Goal: Information Seeking & Learning: Learn about a topic

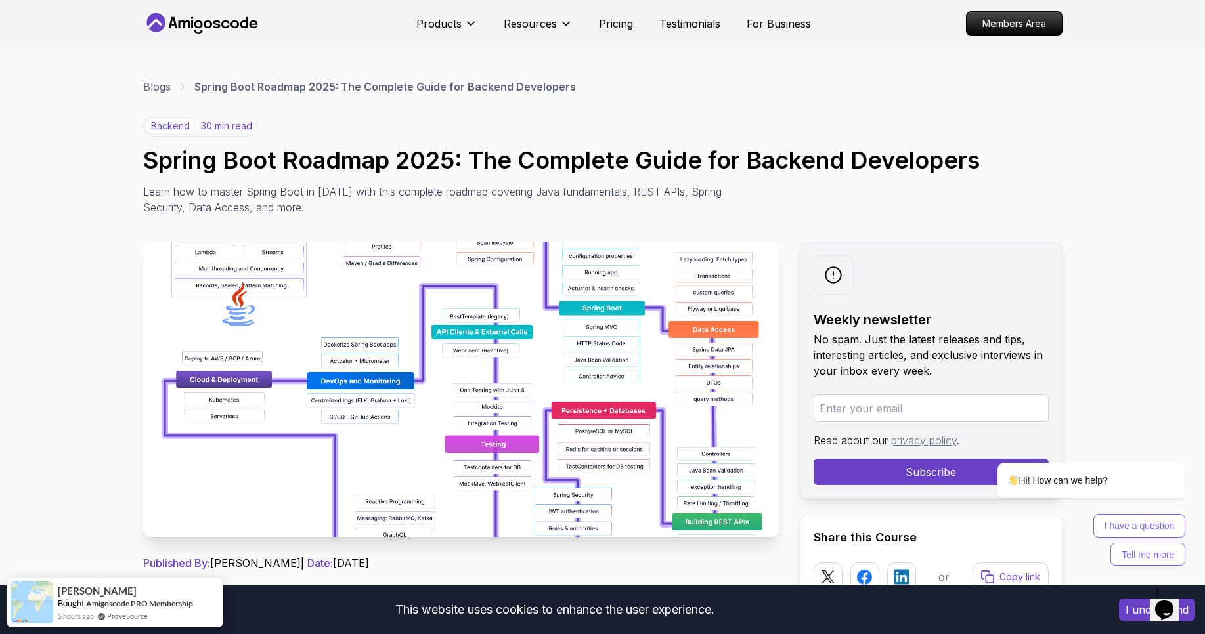
scroll to position [79, 0]
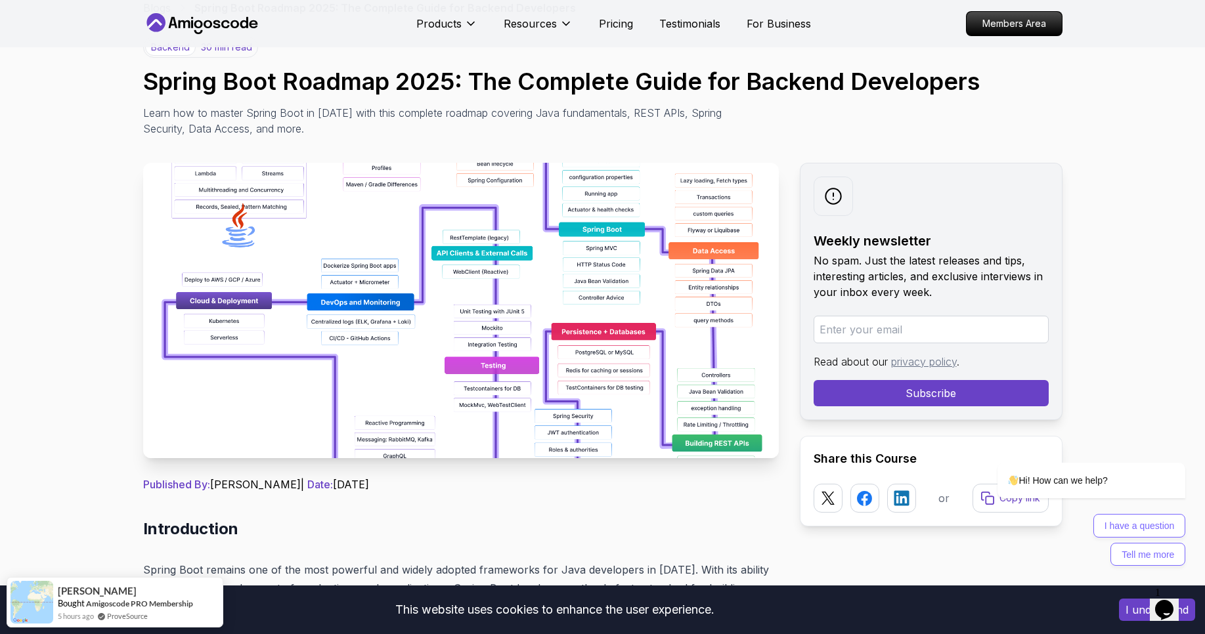
click at [874, 328] on input "email" at bounding box center [931, 330] width 235 height 28
type input "[EMAIL_ADDRESS][DOMAIN_NAME]"
click at [887, 391] on button "Subscribe" at bounding box center [931, 393] width 235 height 26
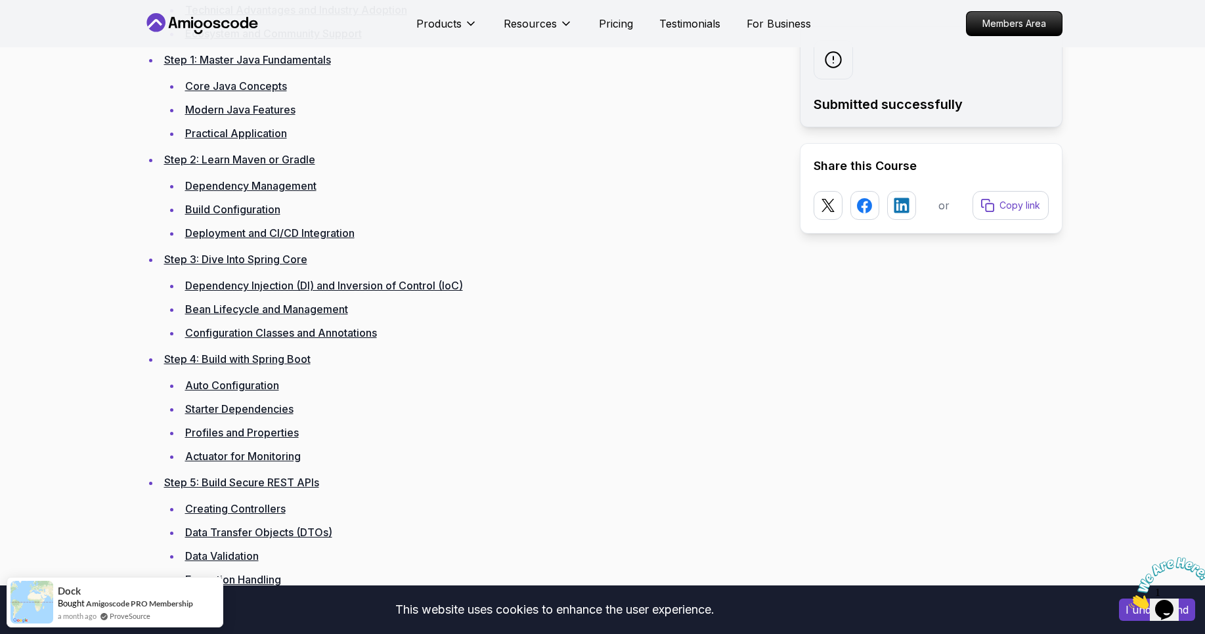
scroll to position [1970, 0]
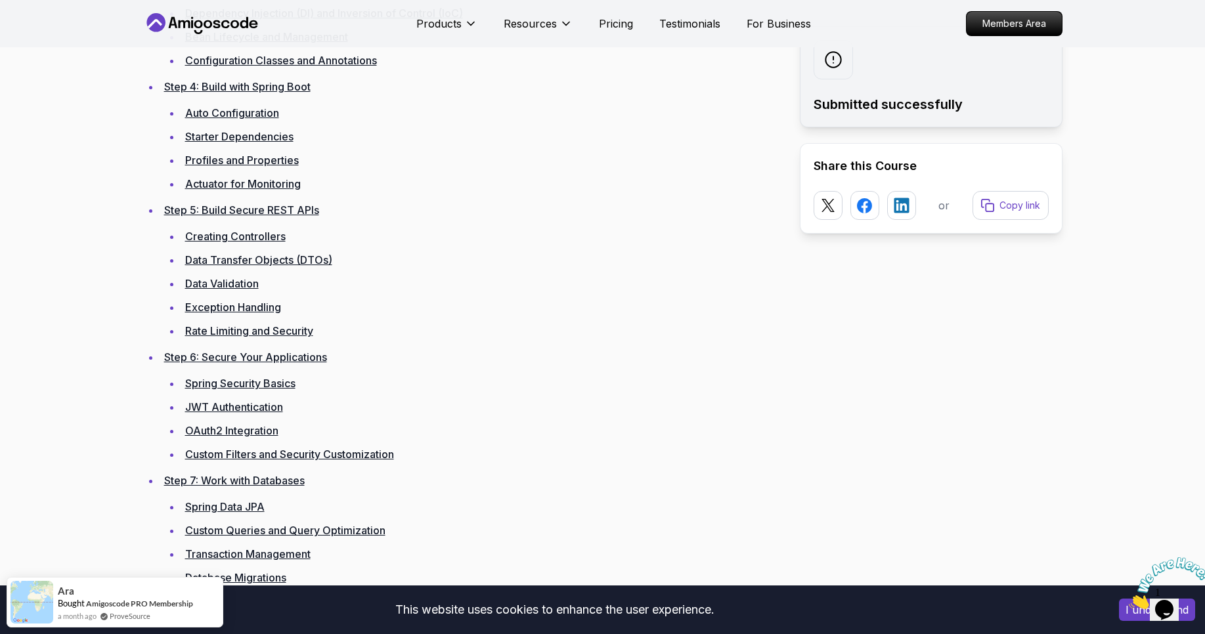
click at [298, 256] on link "Data Transfer Objects (DTOs)" at bounding box center [258, 260] width 147 height 13
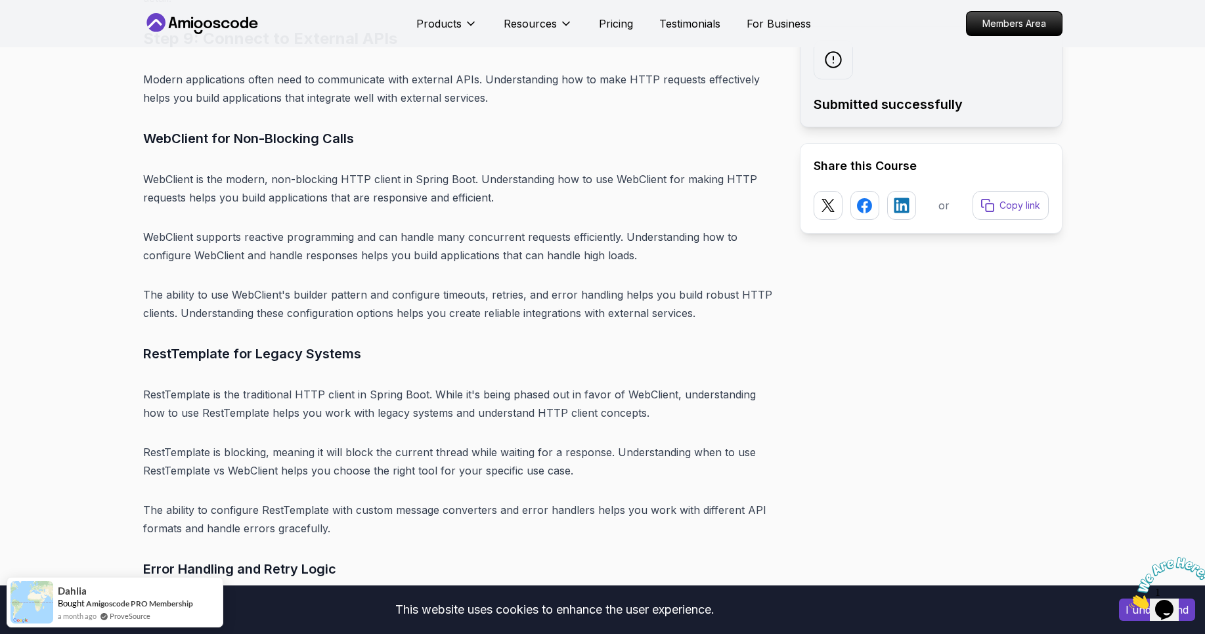
scroll to position [12472, 0]
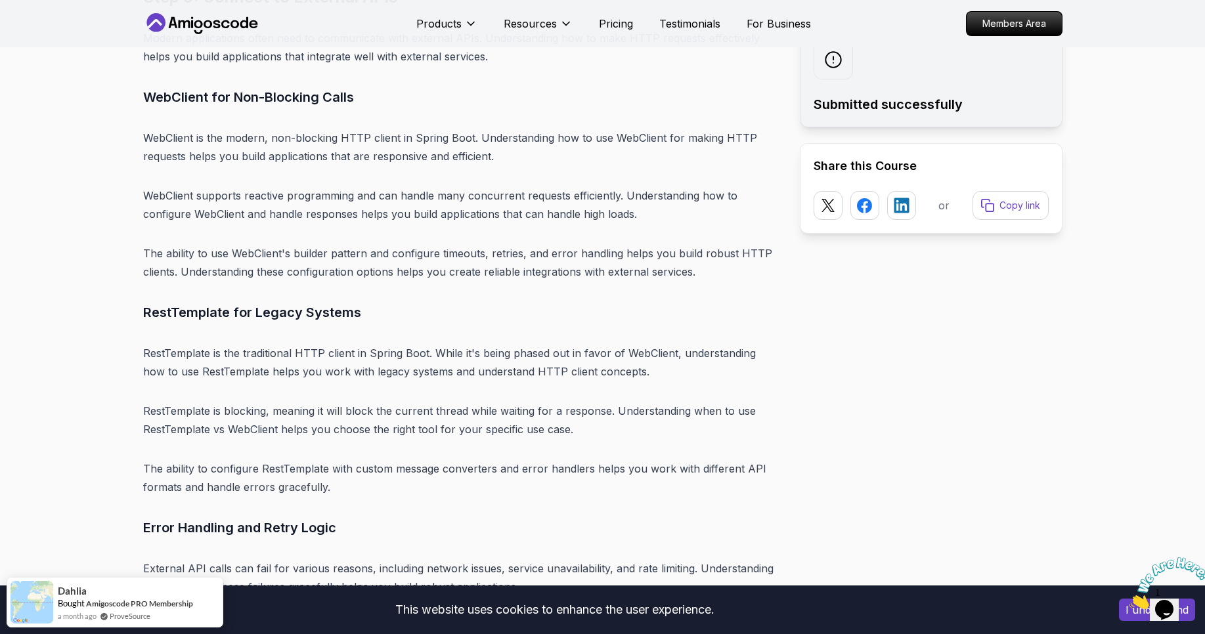
click at [1129, 600] on icon "Close" at bounding box center [1129, 605] width 0 height 11
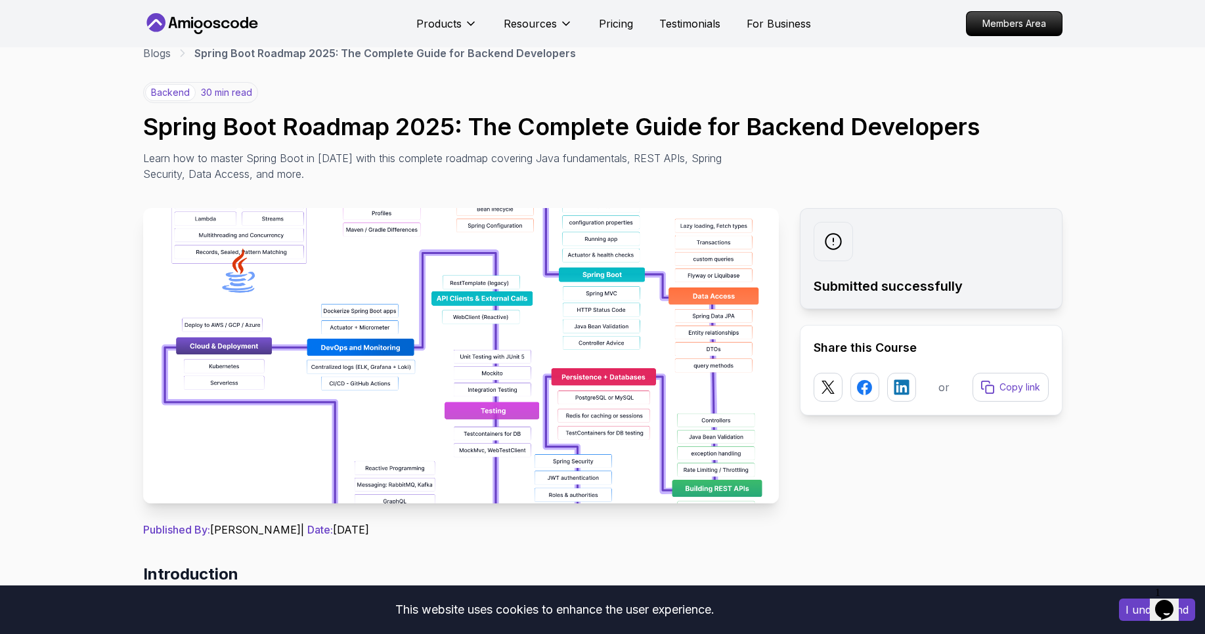
scroll to position [0, 0]
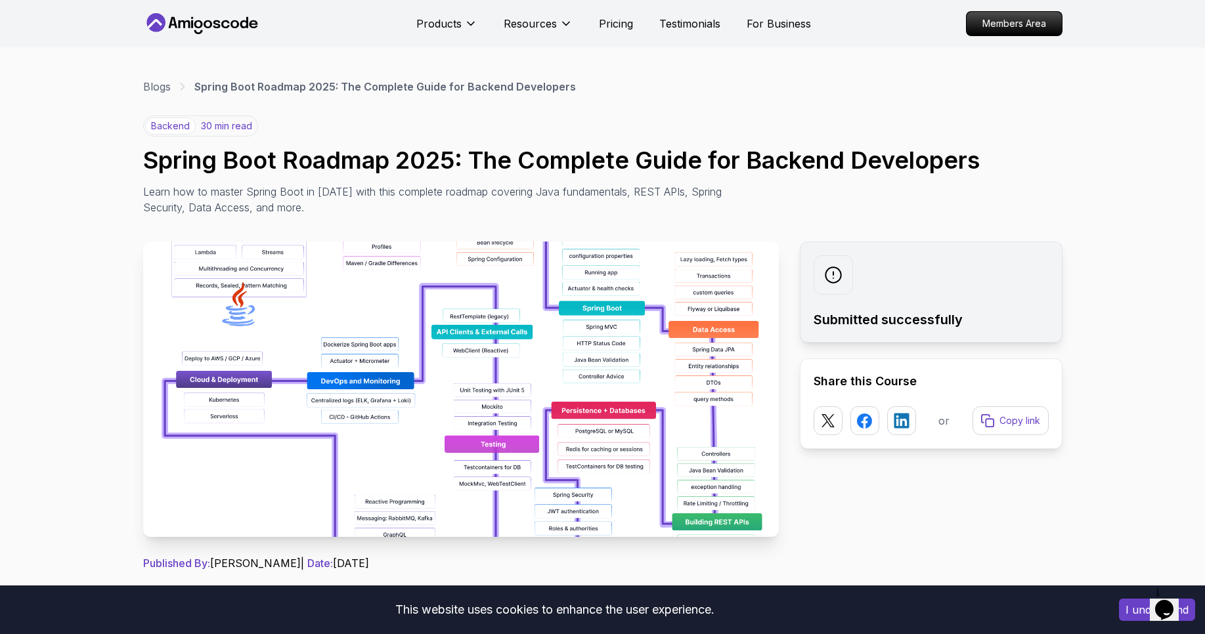
click at [164, 127] on p "backend" at bounding box center [170, 126] width 51 height 17
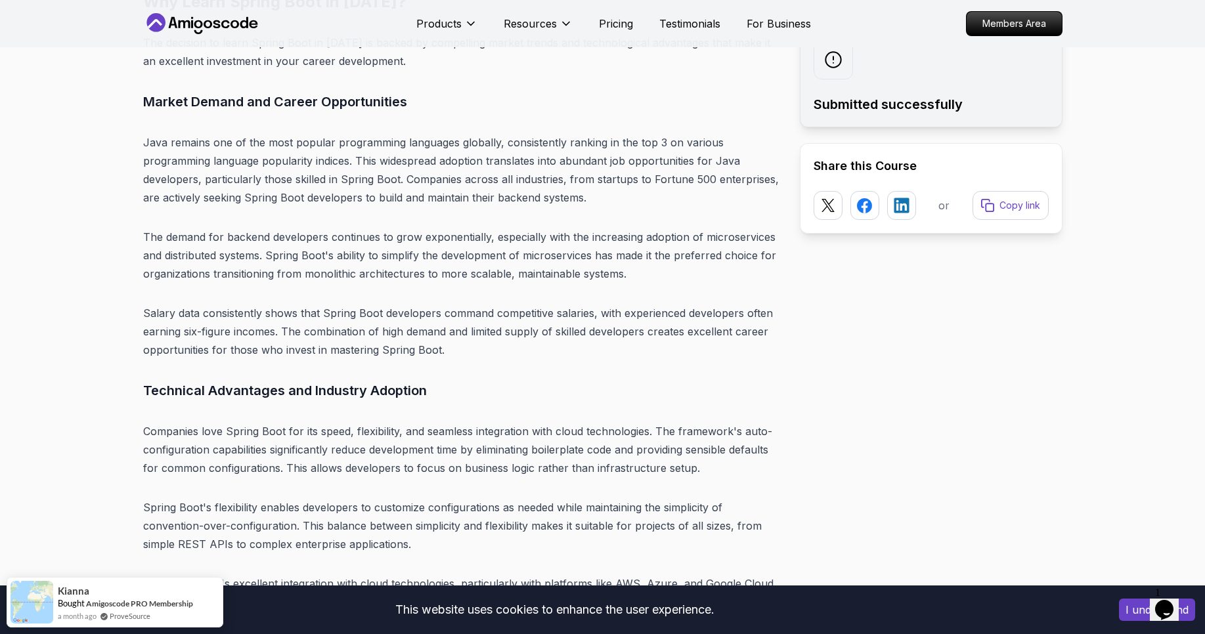
scroll to position [3468, 0]
